Goal: Information Seeking & Learning: Learn about a topic

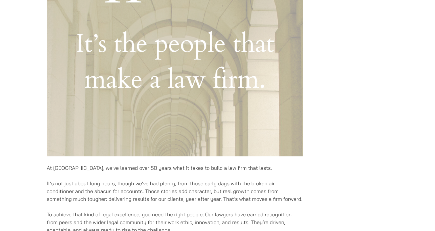
scroll to position [386, 0]
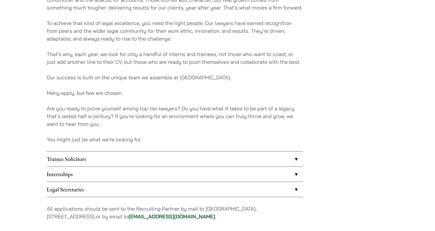
click at [148, 169] on link "Internships" at bounding box center [175, 174] width 256 height 15
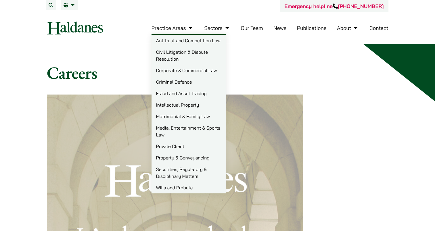
click at [175, 28] on link "Practice Areas" at bounding box center [173, 28] width 42 height 7
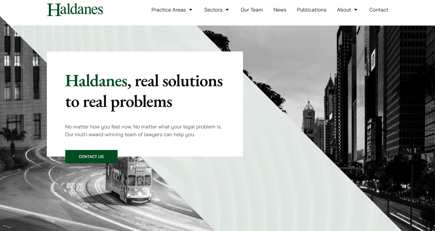
scroll to position [8, 0]
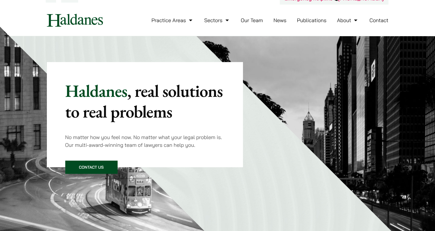
click at [253, 21] on link "Our Team" at bounding box center [252, 20] width 22 height 7
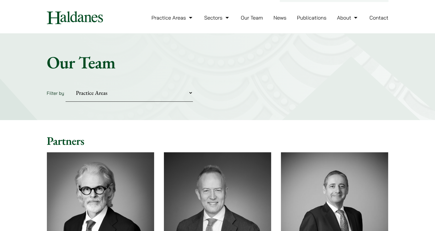
scroll to position [10, 0]
click at [173, 91] on select "Practice Areas Antitrust and Competition Civil Litigation & Dispute Resolution …" at bounding box center [129, 94] width 127 height 18
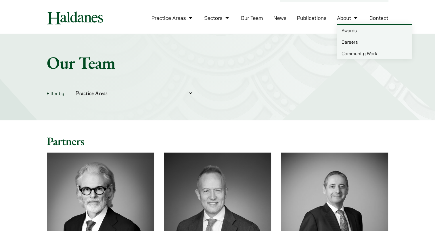
click at [343, 16] on link "About" at bounding box center [348, 18] width 22 height 7
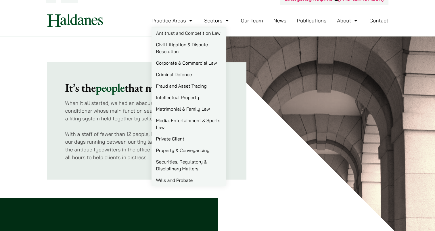
scroll to position [7, 0]
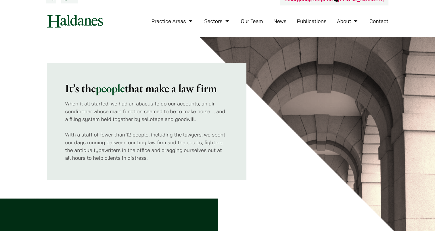
click at [256, 18] on link "Our Team" at bounding box center [252, 21] width 22 height 7
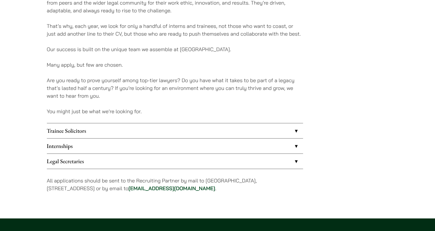
scroll to position [414, 0]
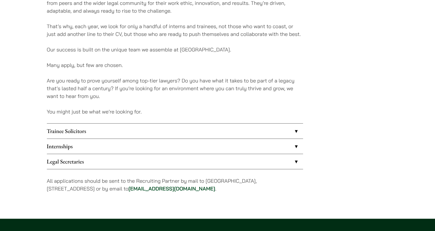
click at [203, 130] on link "Trainee Solicitors" at bounding box center [175, 131] width 256 height 15
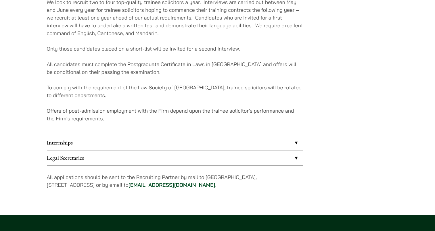
scroll to position [559, 0]
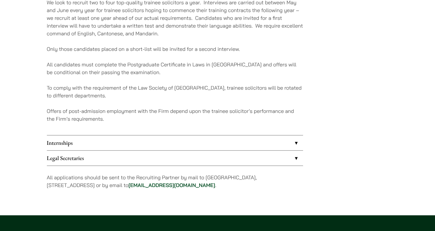
click at [218, 145] on link "Internships" at bounding box center [175, 143] width 256 height 15
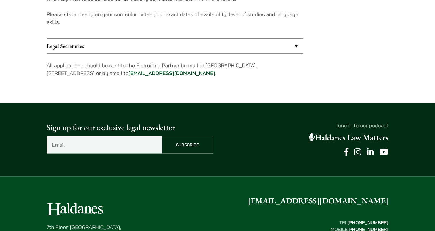
scroll to position [655, 0]
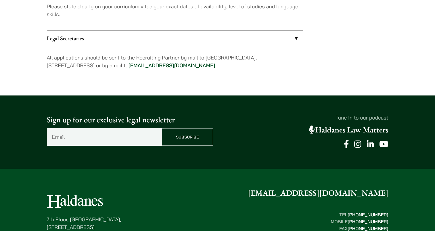
click at [276, 35] on link "Legal Secretaries" at bounding box center [175, 38] width 256 height 15
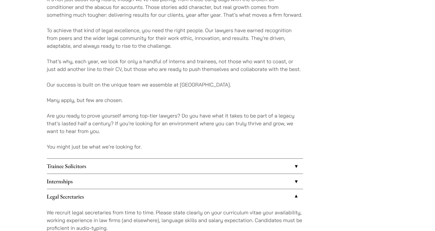
scroll to position [377, 0]
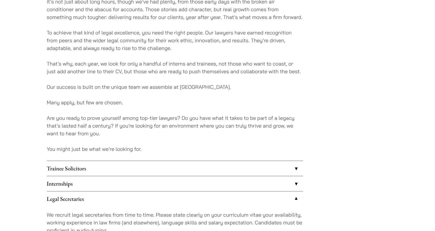
click at [264, 182] on link "Internships" at bounding box center [175, 183] width 256 height 15
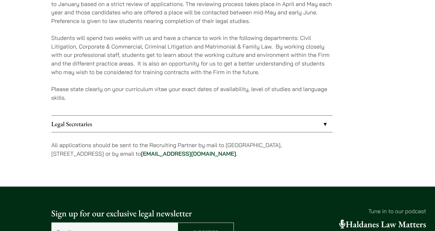
scroll to position [564, 0]
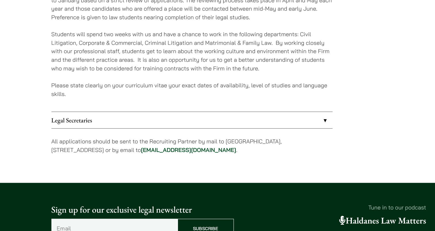
click at [192, 131] on link "Legal Secretaries" at bounding box center [175, 129] width 256 height 15
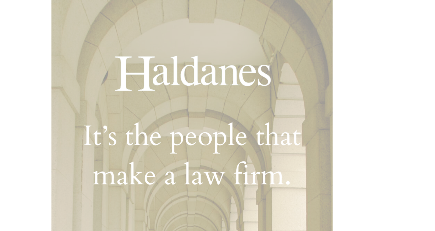
scroll to position [110, 0]
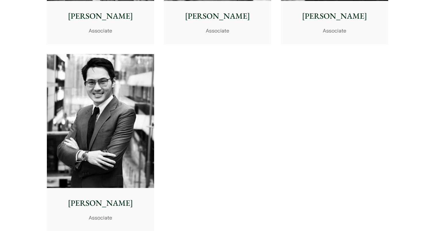
scroll to position [2412, 0]
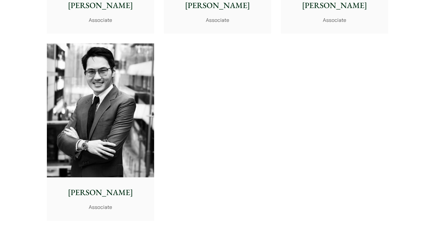
click at [143, 143] on img at bounding box center [100, 110] width 107 height 134
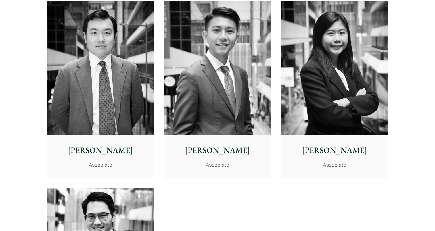
scroll to position [2260, 0]
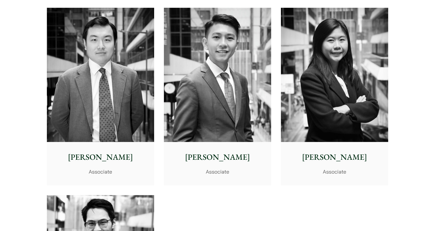
click at [318, 148] on div "Danika Chui Associate" at bounding box center [334, 163] width 107 height 43
click at [224, 115] on img at bounding box center [217, 75] width 107 height 134
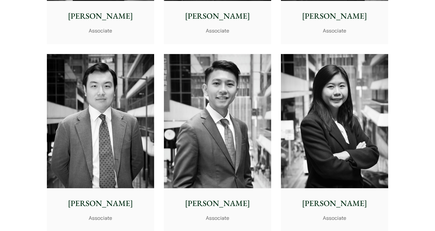
scroll to position [2213, 0]
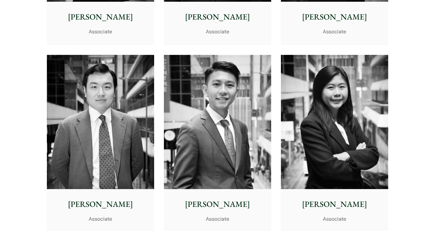
click at [107, 94] on img at bounding box center [100, 122] width 107 height 134
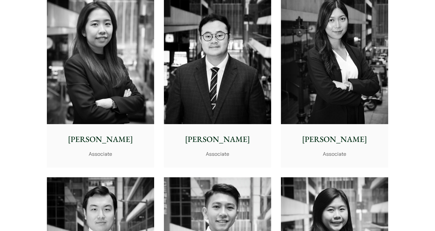
scroll to position [2087, 0]
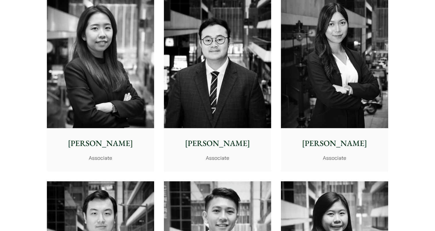
click at [312, 71] on img at bounding box center [334, 61] width 107 height 134
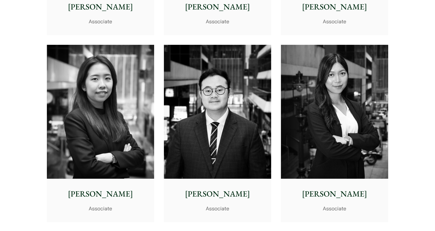
scroll to position [2018, 0]
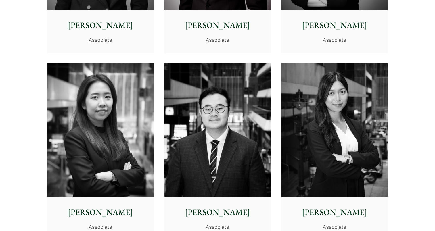
click at [121, 102] on img at bounding box center [100, 130] width 107 height 134
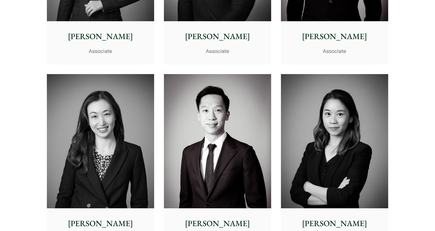
scroll to position [1818, 0]
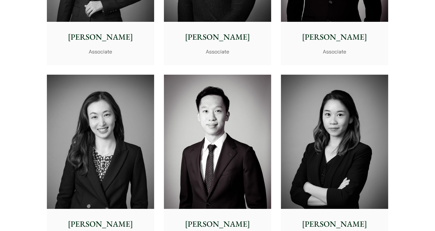
click at [345, 127] on img at bounding box center [334, 142] width 107 height 134
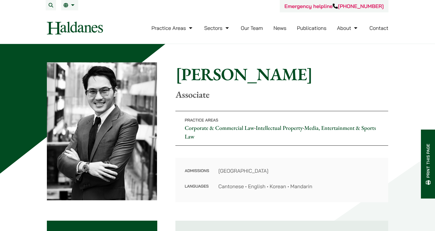
scroll to position [126, 0]
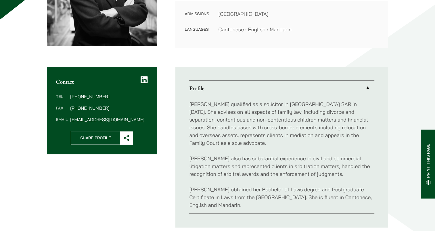
scroll to position [154, 0]
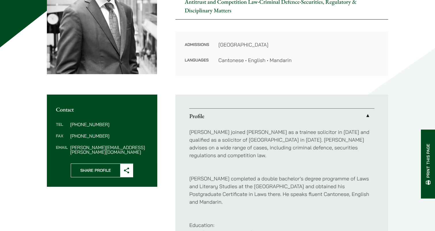
scroll to position [151, 0]
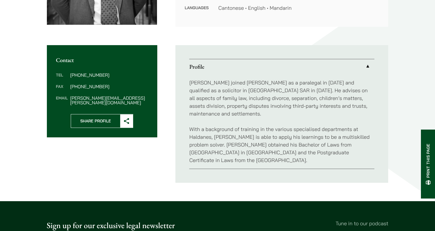
scroll to position [176, 0]
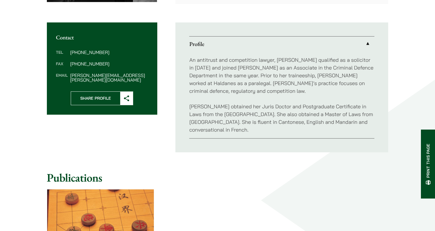
scroll to position [198, 0]
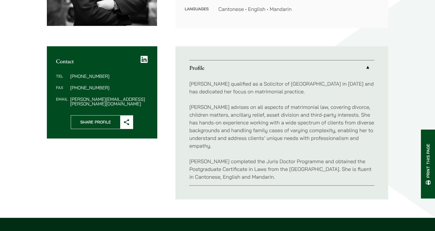
scroll to position [174, 0]
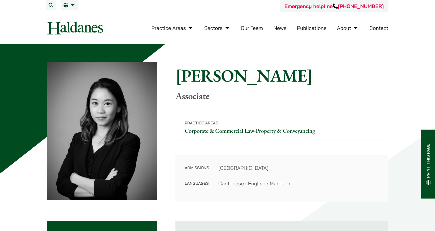
click at [94, 31] on img at bounding box center [75, 28] width 56 height 13
